Goal: Task Accomplishment & Management: Manage account settings

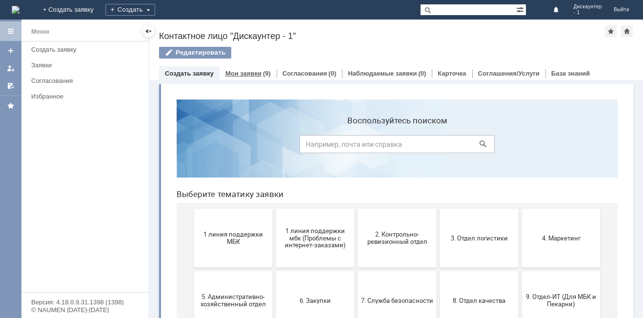
click at [259, 73] on link "Мои заявки" at bounding box center [243, 73] width 36 height 7
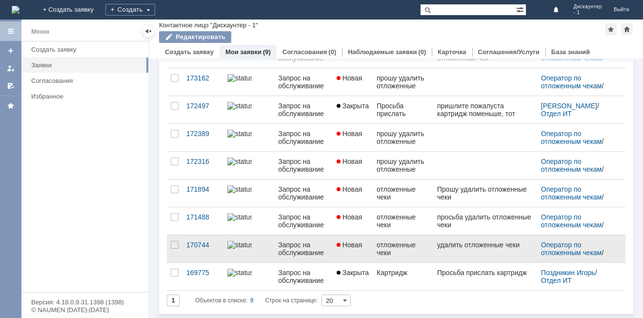
scroll to position [76, 0]
click at [231, 255] on link at bounding box center [248, 248] width 51 height 27
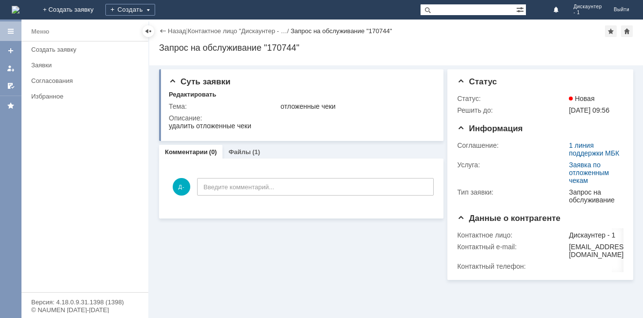
click at [161, 32] on div "Назад" at bounding box center [172, 30] width 27 height 7
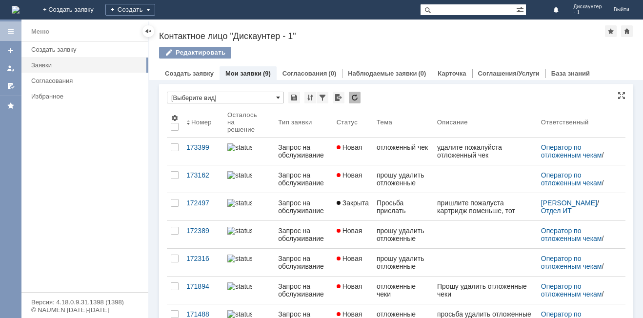
click at [277, 94] on span at bounding box center [278, 98] width 4 height 8
click at [309, 100] on div at bounding box center [310, 98] width 12 height 12
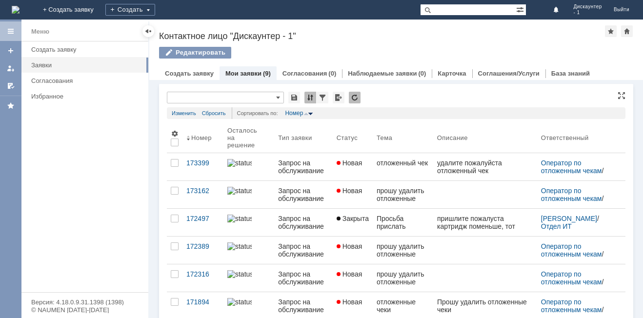
type input "[Выберите вид]"
click at [309, 100] on div at bounding box center [310, 98] width 12 height 12
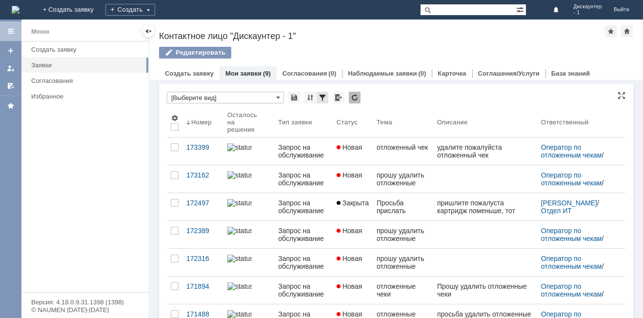
click at [319, 100] on div at bounding box center [323, 98] width 12 height 12
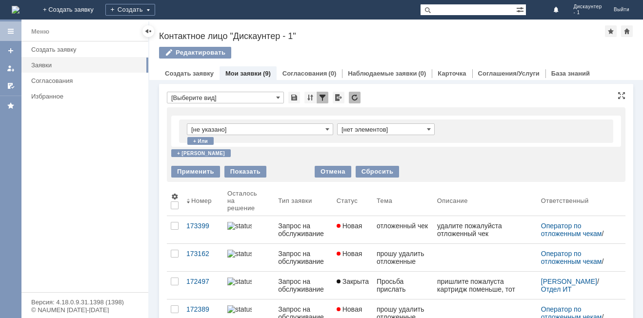
click at [318, 101] on div at bounding box center [323, 98] width 12 height 12
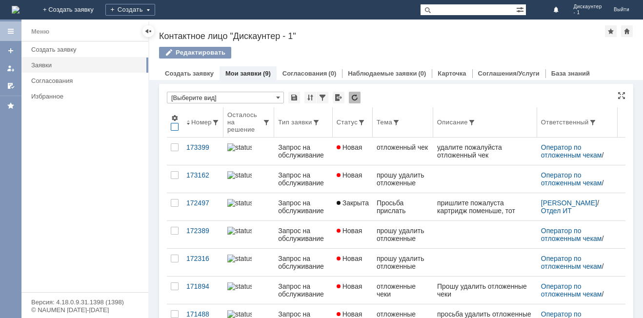
click at [176, 129] on div at bounding box center [175, 127] width 8 height 8
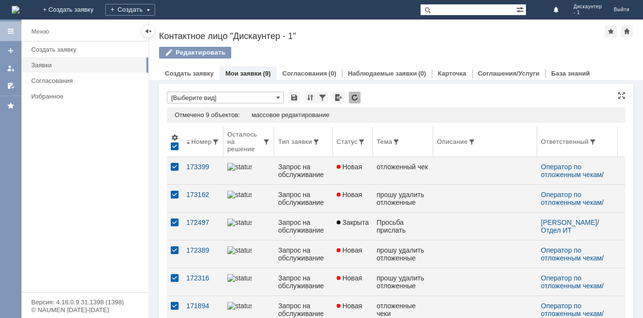
click at [174, 145] on div at bounding box center [175, 146] width 8 height 8
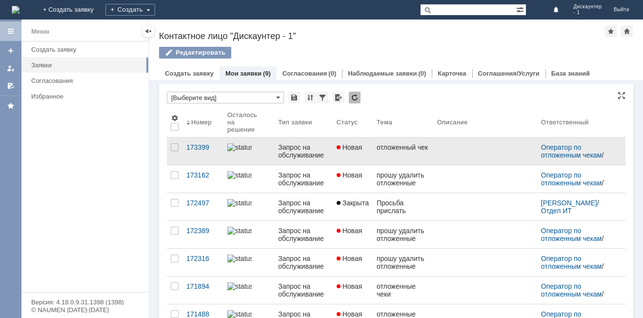
click at [244, 151] on img at bounding box center [239, 147] width 24 height 8
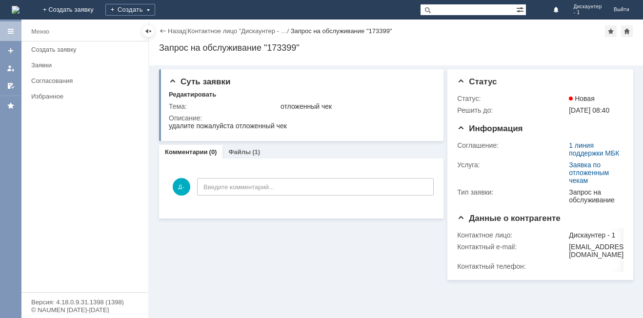
click at [165, 36] on div "Назад | Контактное лицо "Дискаунтер - … / Запрос на обслуживание "173399"" at bounding box center [396, 31] width 474 height 12
click at [166, 33] on div "Назад" at bounding box center [172, 30] width 27 height 7
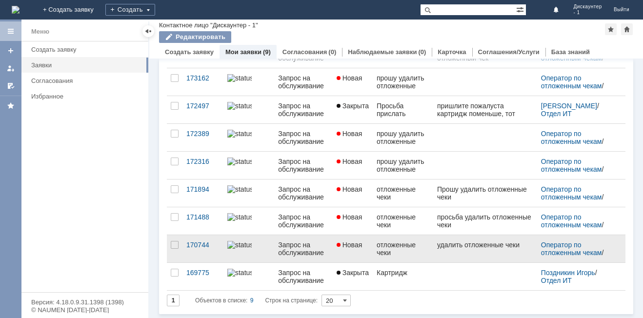
click at [328, 243] on link "Запрос на обслуживание" at bounding box center [303, 248] width 58 height 27
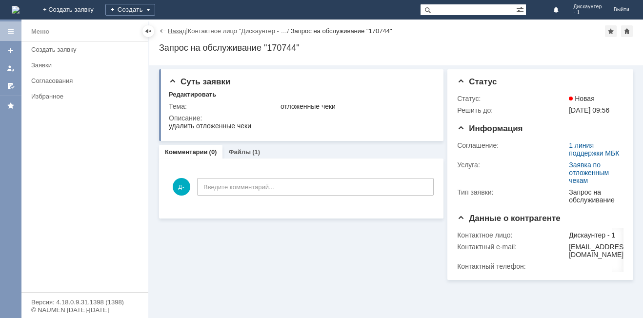
click at [172, 31] on link "Назад" at bounding box center [177, 30] width 18 height 7
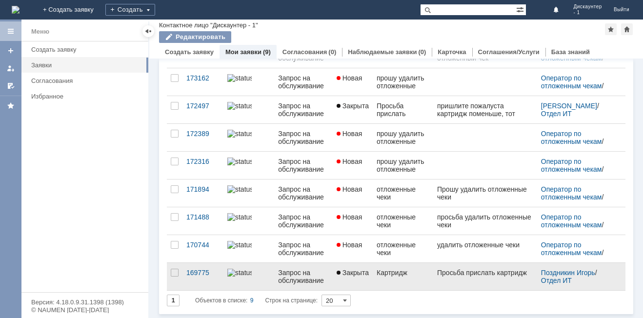
click at [239, 274] on img at bounding box center [239, 273] width 24 height 8
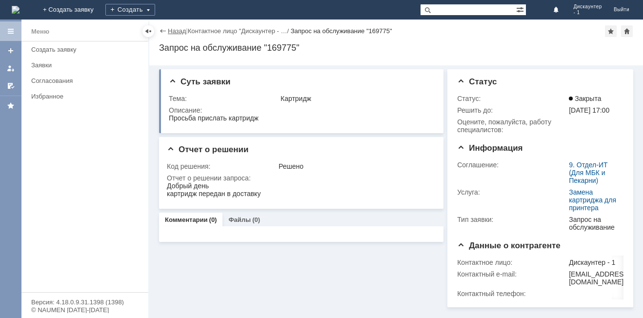
click at [170, 29] on link "Назад" at bounding box center [177, 30] width 18 height 7
